Goal: Information Seeking & Learning: Stay updated

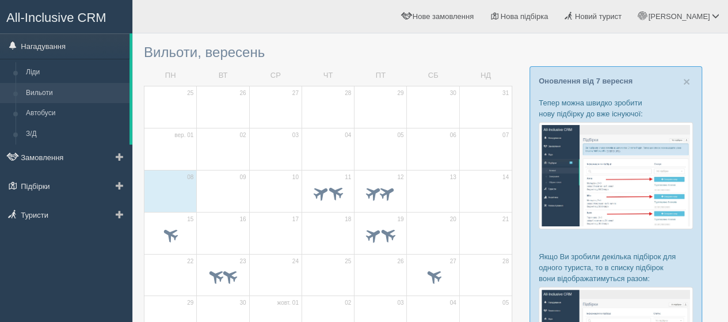
click at [37, 93] on link "Вильоти" at bounding box center [75, 93] width 109 height 21
click at [323, 175] on td "11" at bounding box center [327, 191] width 52 height 42
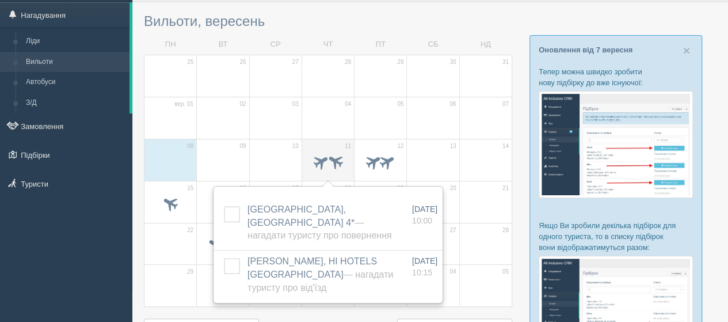
scroll to position [58, 0]
